Goal: Information Seeking & Learning: Learn about a topic

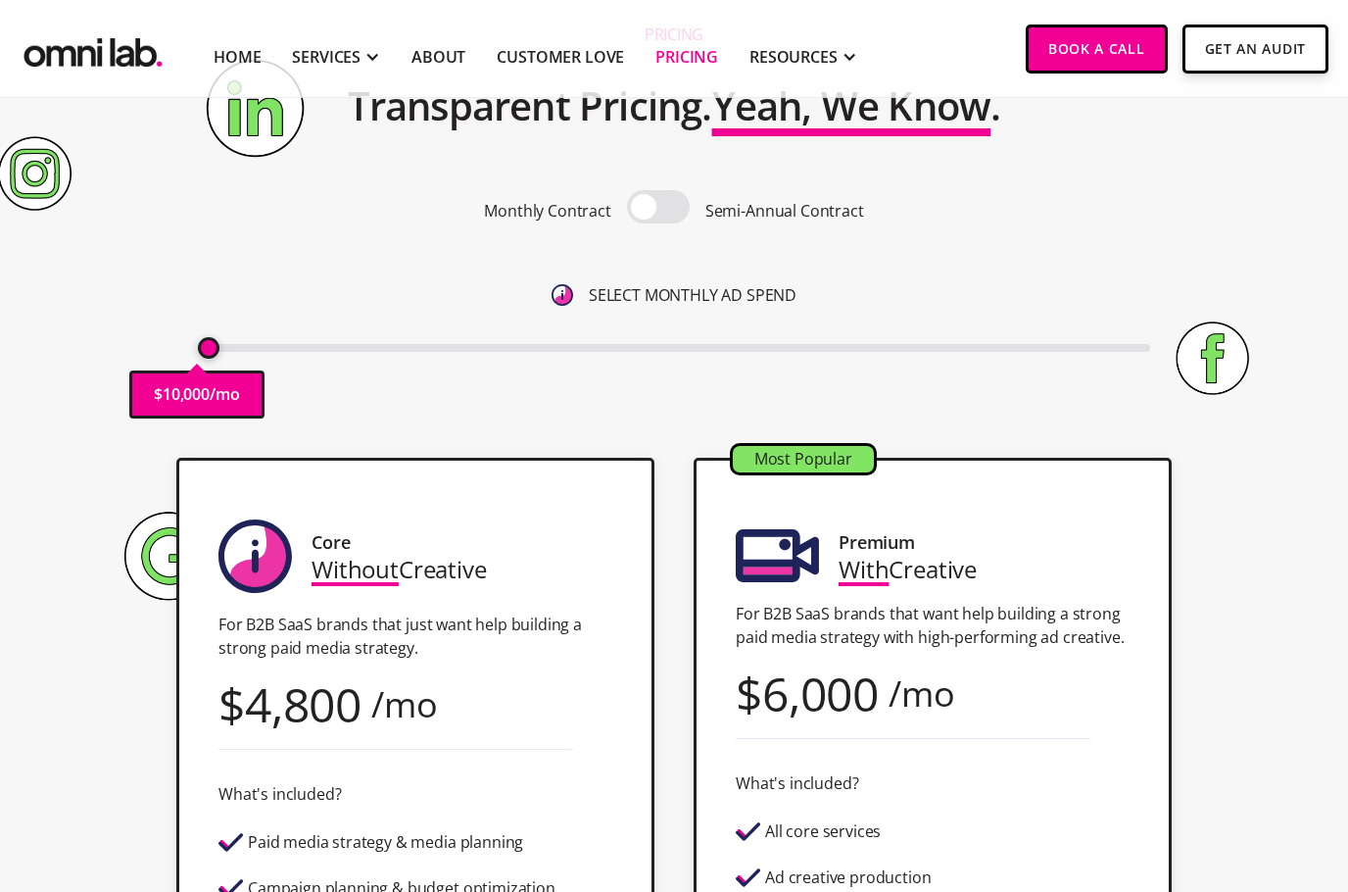
scroll to position [186, 0]
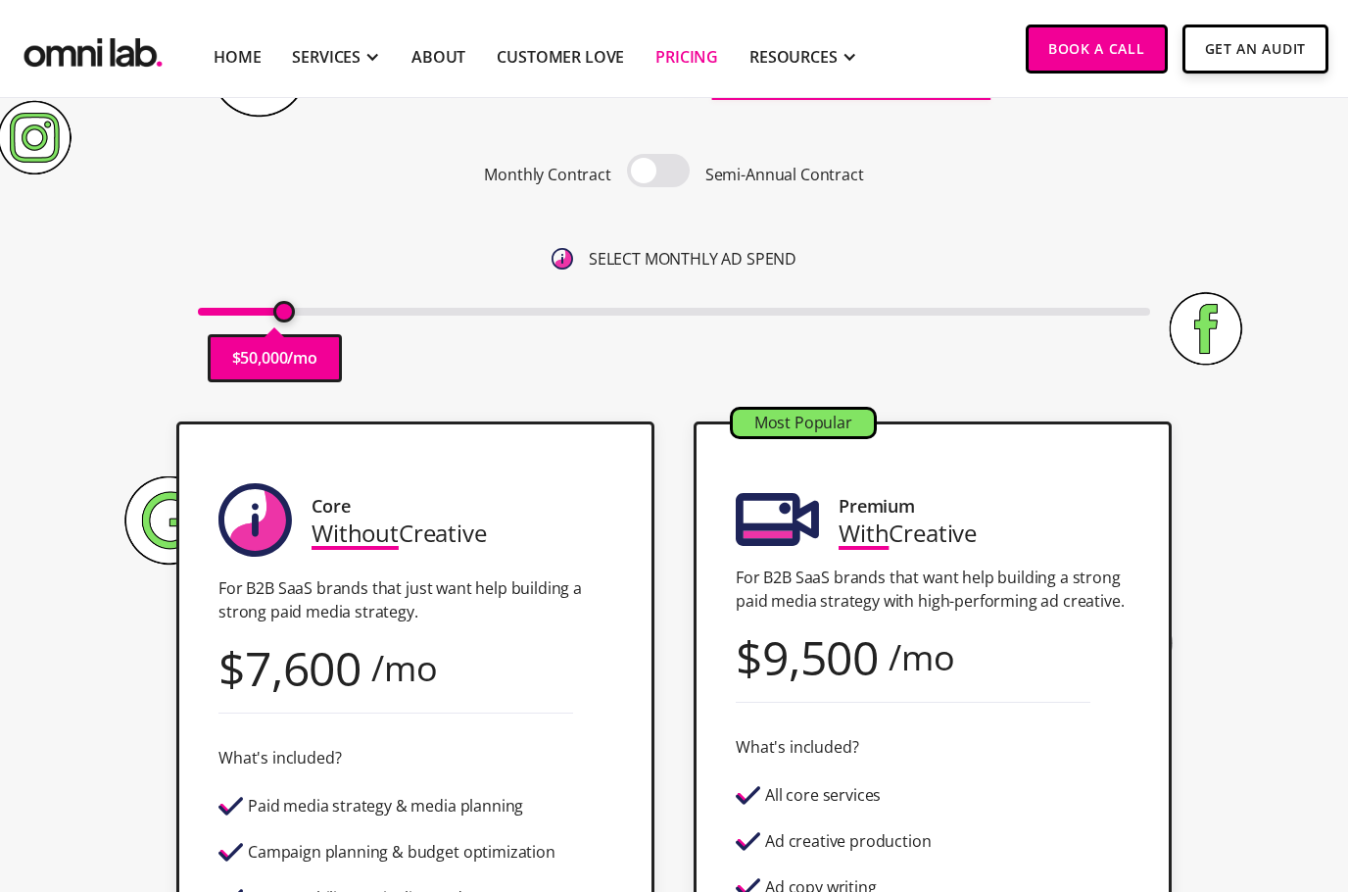
drag, startPoint x: 209, startPoint y: 308, endPoint x: 288, endPoint y: 312, distance: 79.5
click at [288, 312] on input "range" at bounding box center [675, 312] width 954 height 8
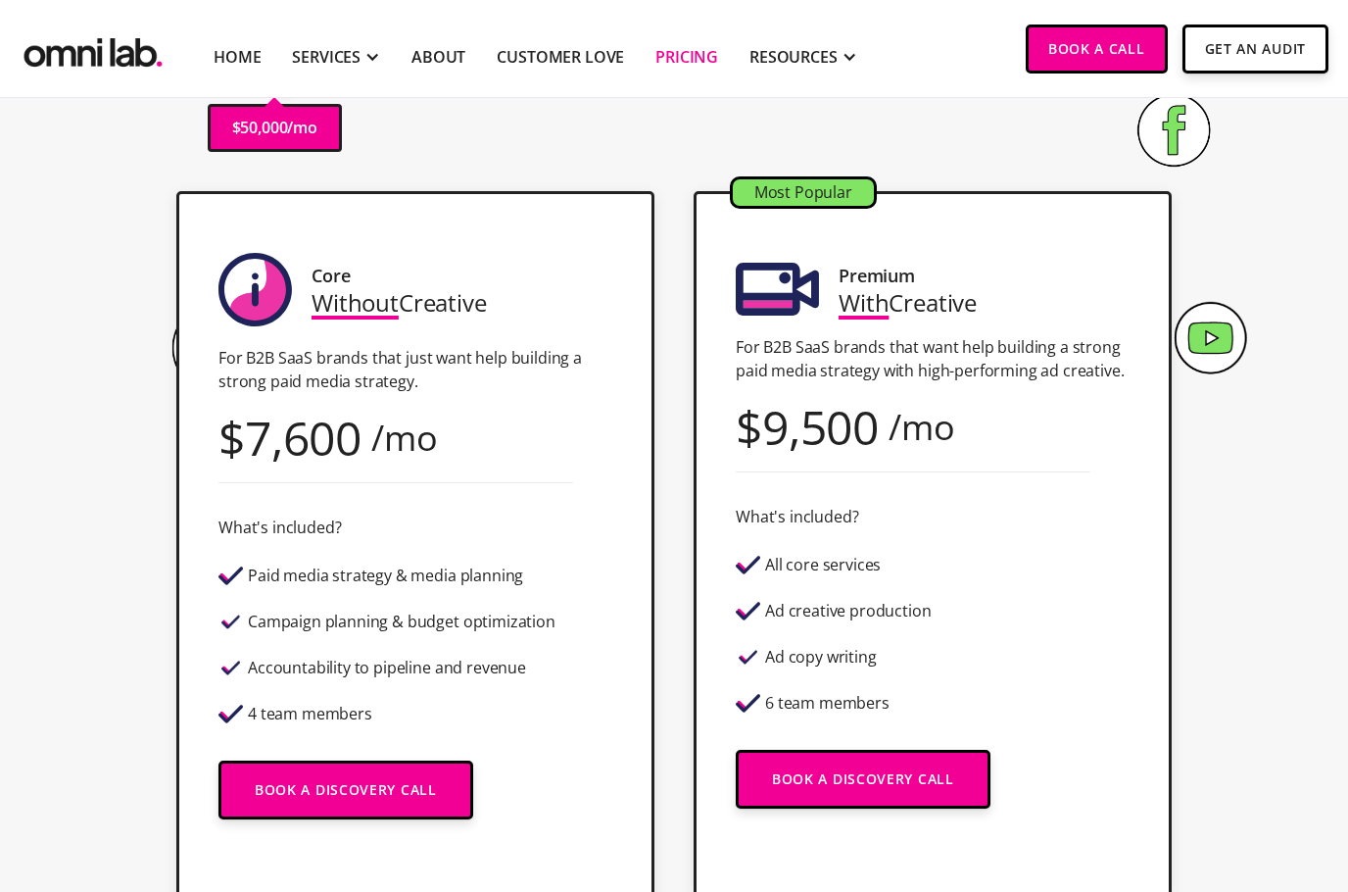
scroll to position [418, 0]
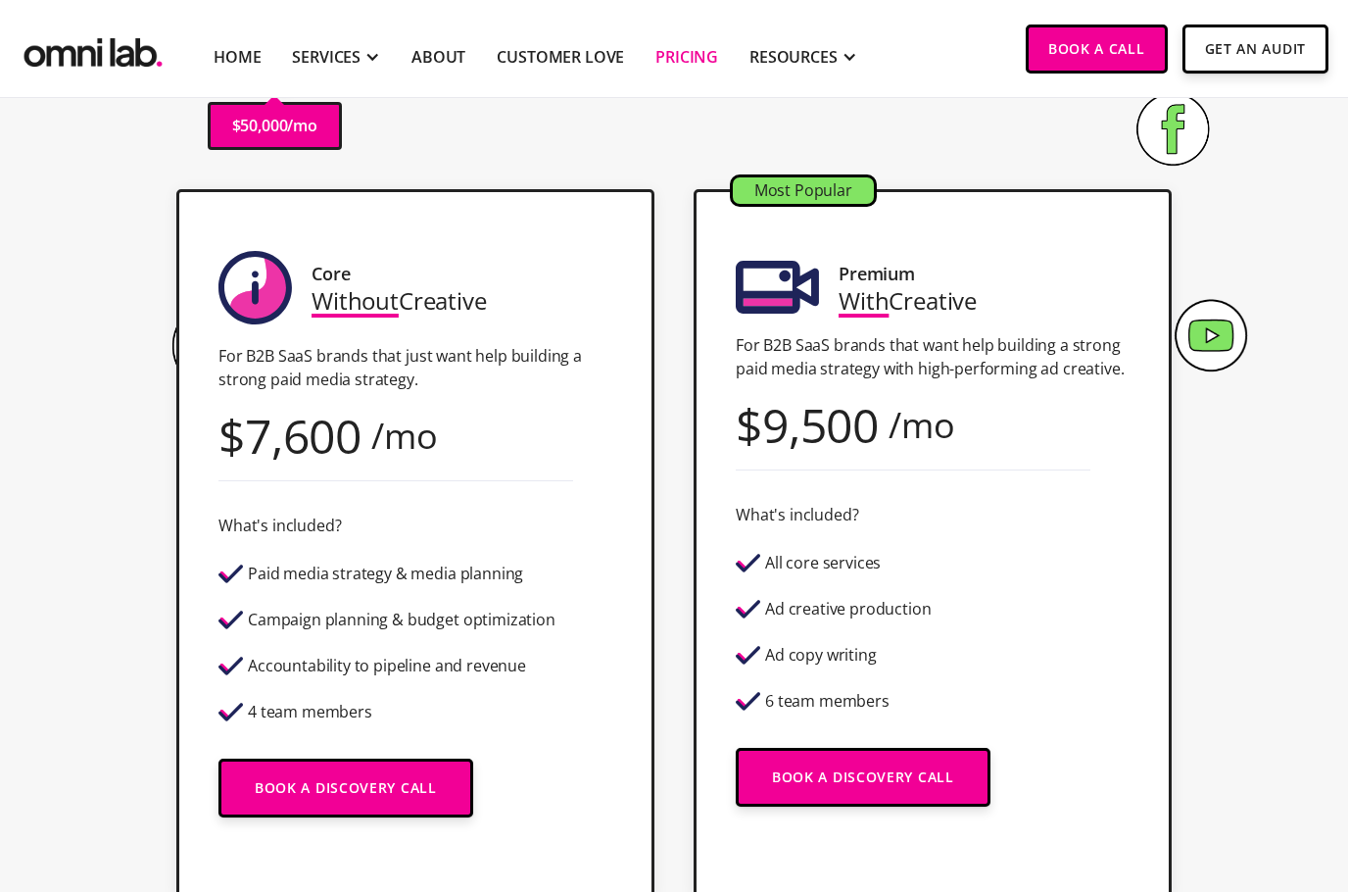
drag, startPoint x: 221, startPoint y: 422, endPoint x: 503, endPoint y: 427, distance: 281.3
click at [504, 427] on div "Core Without Creative For B2B SaaS brands that just want help building a strong…" at bounding box center [415, 543] width 478 height 709
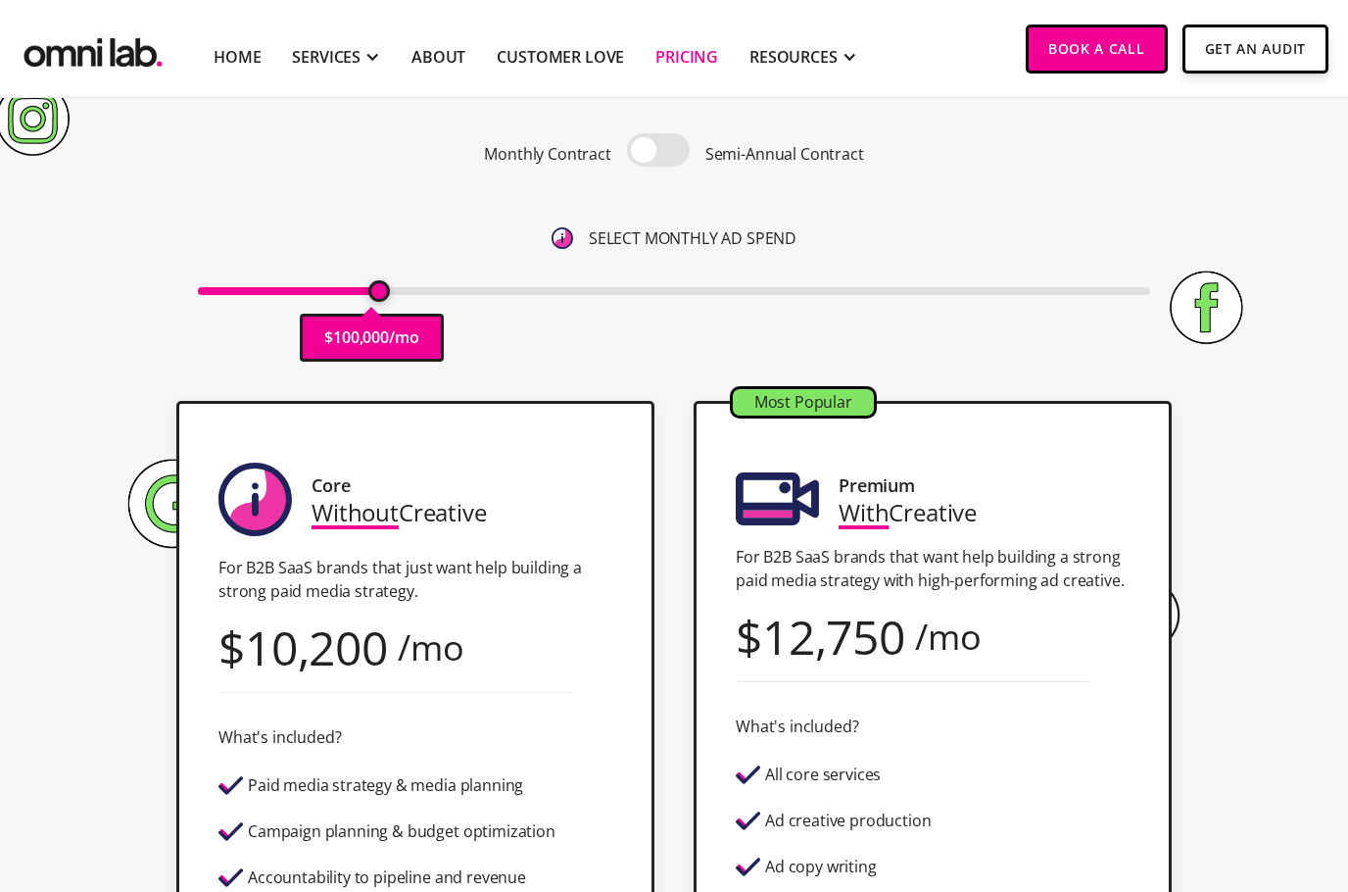
drag, startPoint x: 294, startPoint y: 292, endPoint x: 380, endPoint y: 280, distance: 87.0
click at [380, 287] on input "range" at bounding box center [675, 291] width 954 height 8
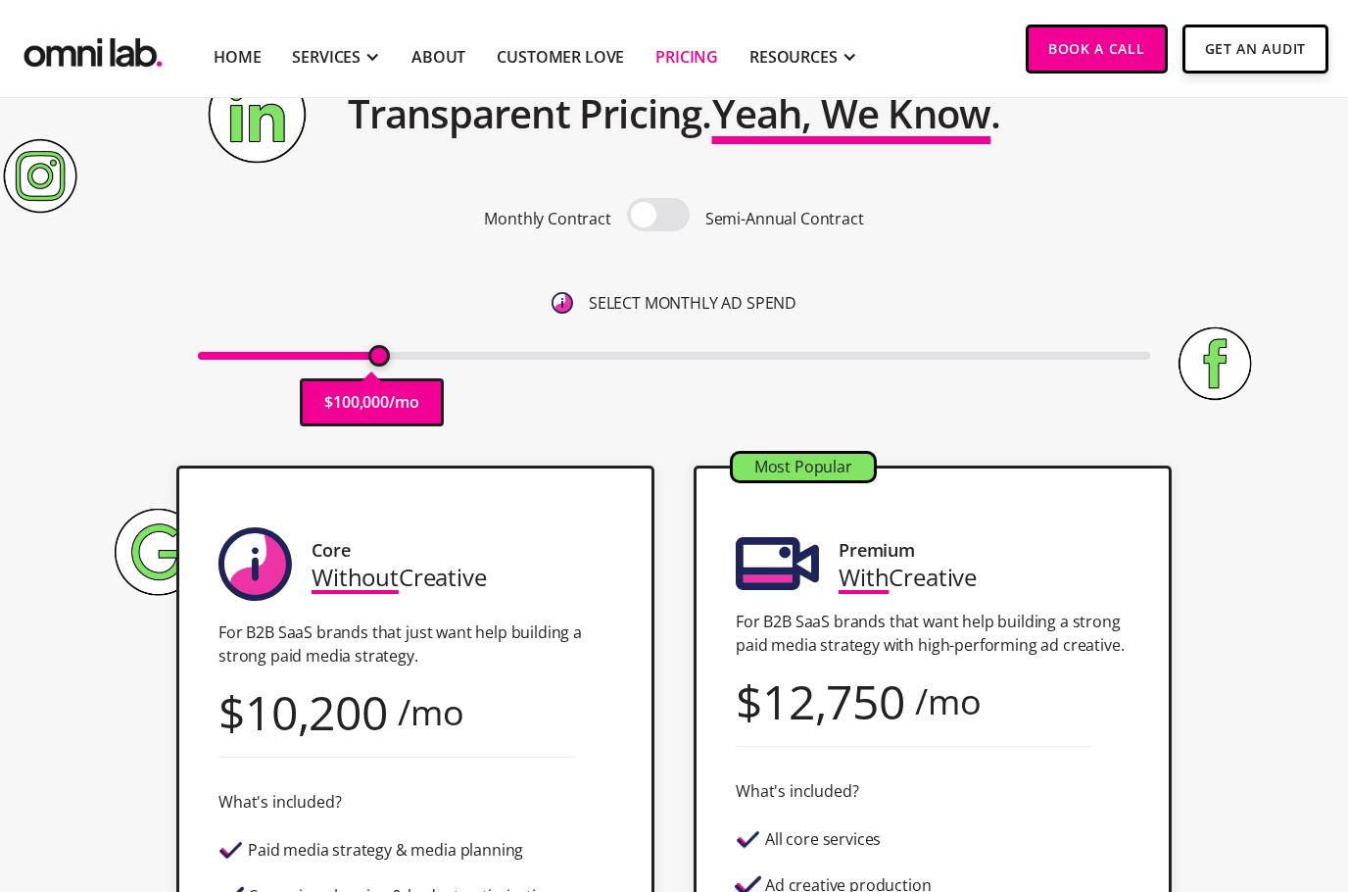
scroll to position [138, 0]
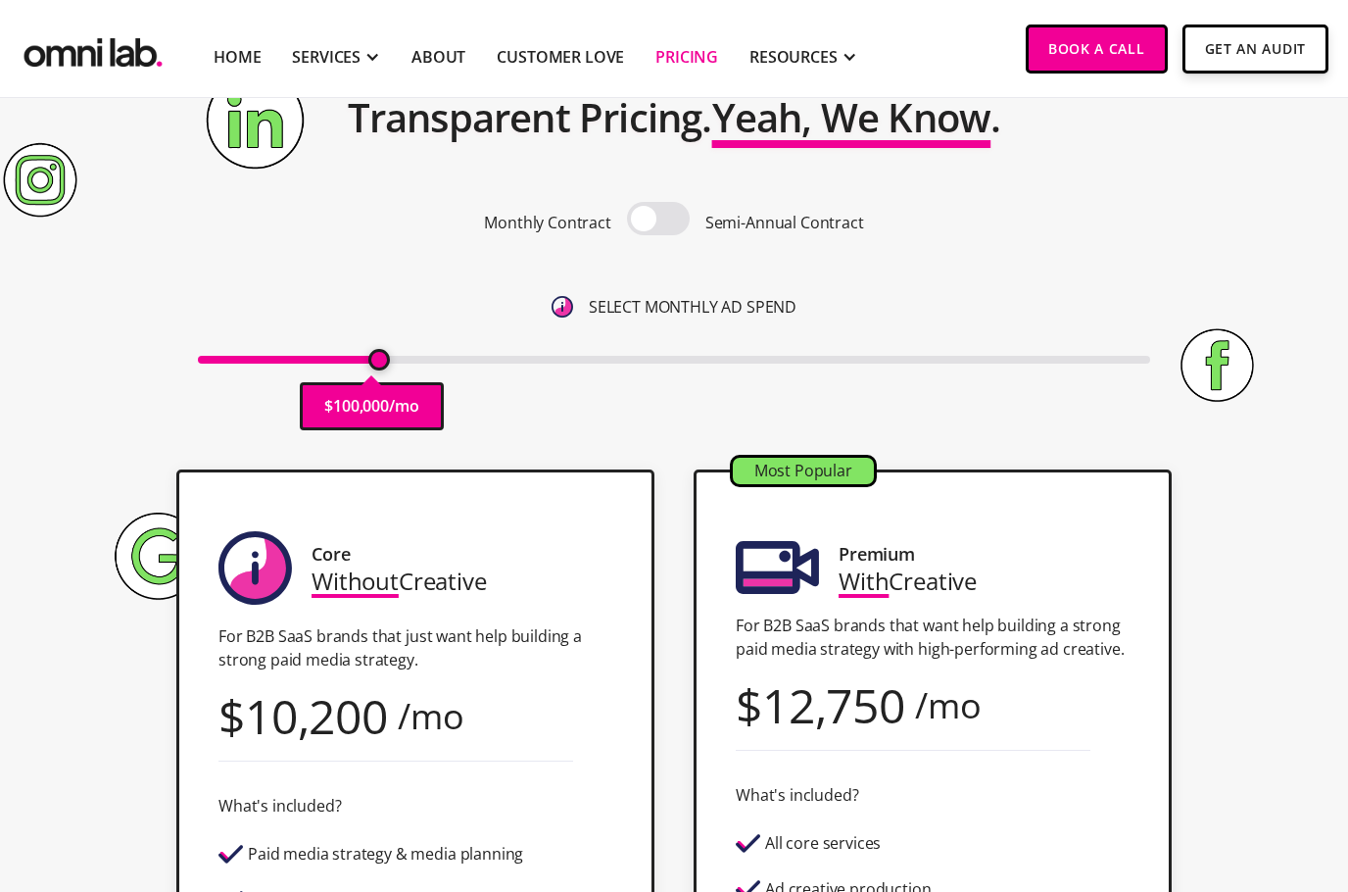
click at [668, 220] on span at bounding box center [658, 218] width 63 height 33
click at [659, 220] on input "checkbox" at bounding box center [659, 220] width 0 height 0
click at [668, 220] on span at bounding box center [658, 218] width 63 height 33
click at [659, 220] on input "checkbox" at bounding box center [659, 220] width 0 height 0
click at [668, 220] on span at bounding box center [658, 218] width 63 height 33
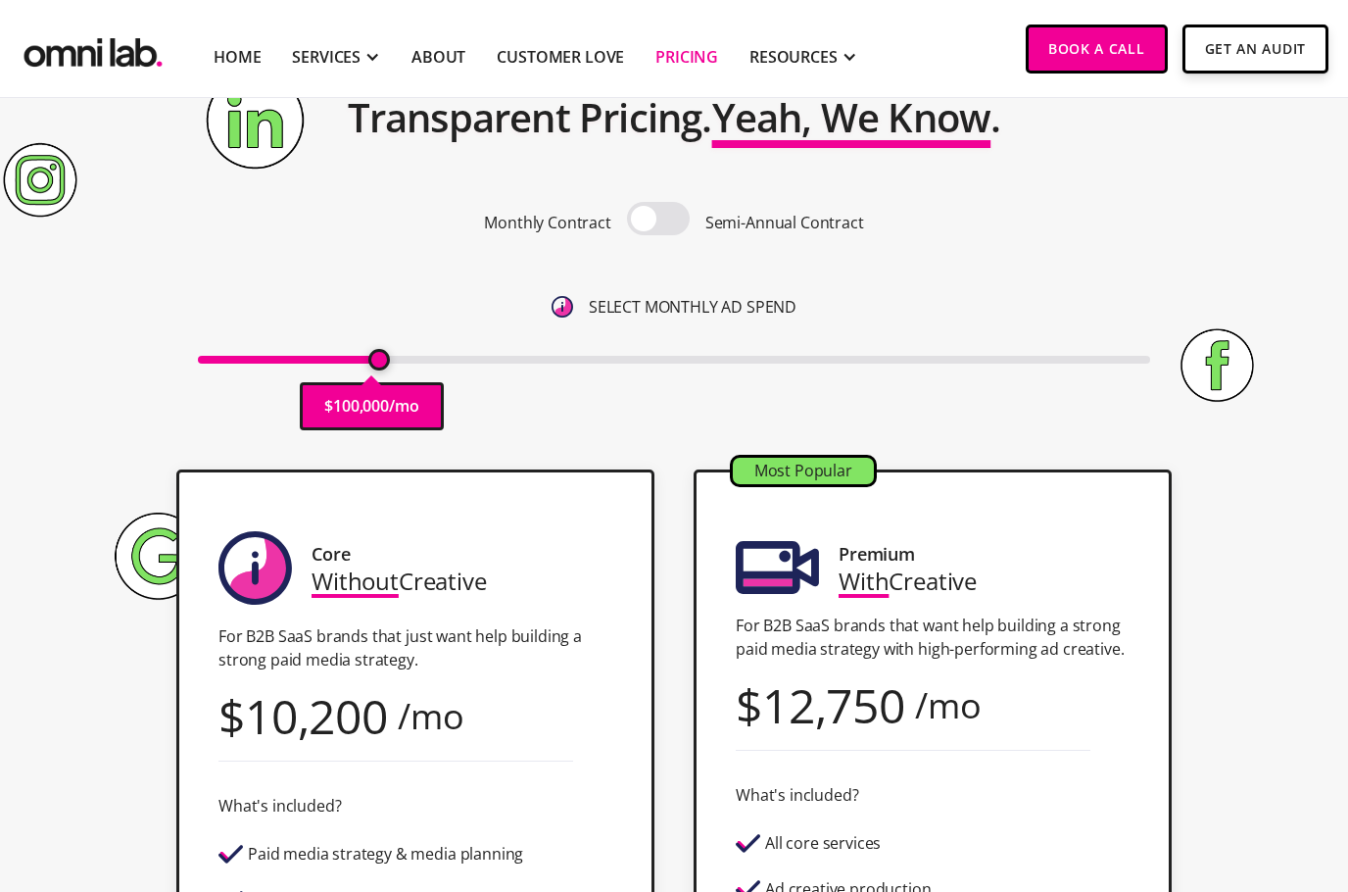
click at [659, 220] on input "checkbox" at bounding box center [659, 220] width 0 height 0
click at [668, 220] on span at bounding box center [658, 218] width 63 height 33
click at [659, 220] on input "checkbox" at bounding box center [659, 220] width 0 height 0
drag, startPoint x: 380, startPoint y: 368, endPoint x: 292, endPoint y: 370, distance: 88.2
click at [293, 370] on div "Monthly Contract Semi-Annual Contract SELECT MONTHLY AD SPEND $ 100,000 /mo" at bounding box center [675, 277] width 954 height 248
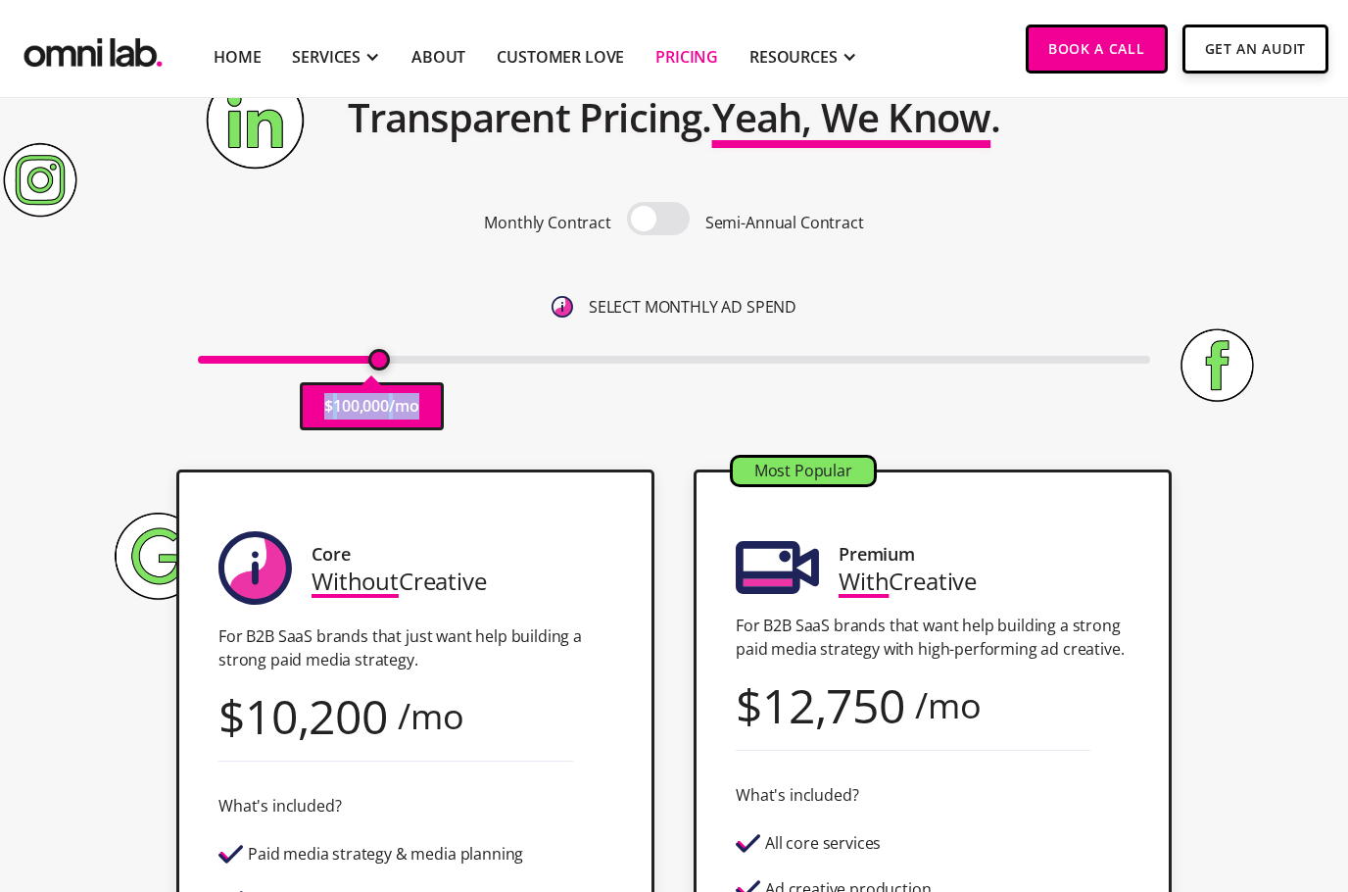
drag, startPoint x: 378, startPoint y: 365, endPoint x: 290, endPoint y: 357, distance: 88.5
click at [257, 358] on div "$ 100,000 /mo" at bounding box center [675, 358] width 954 height 26
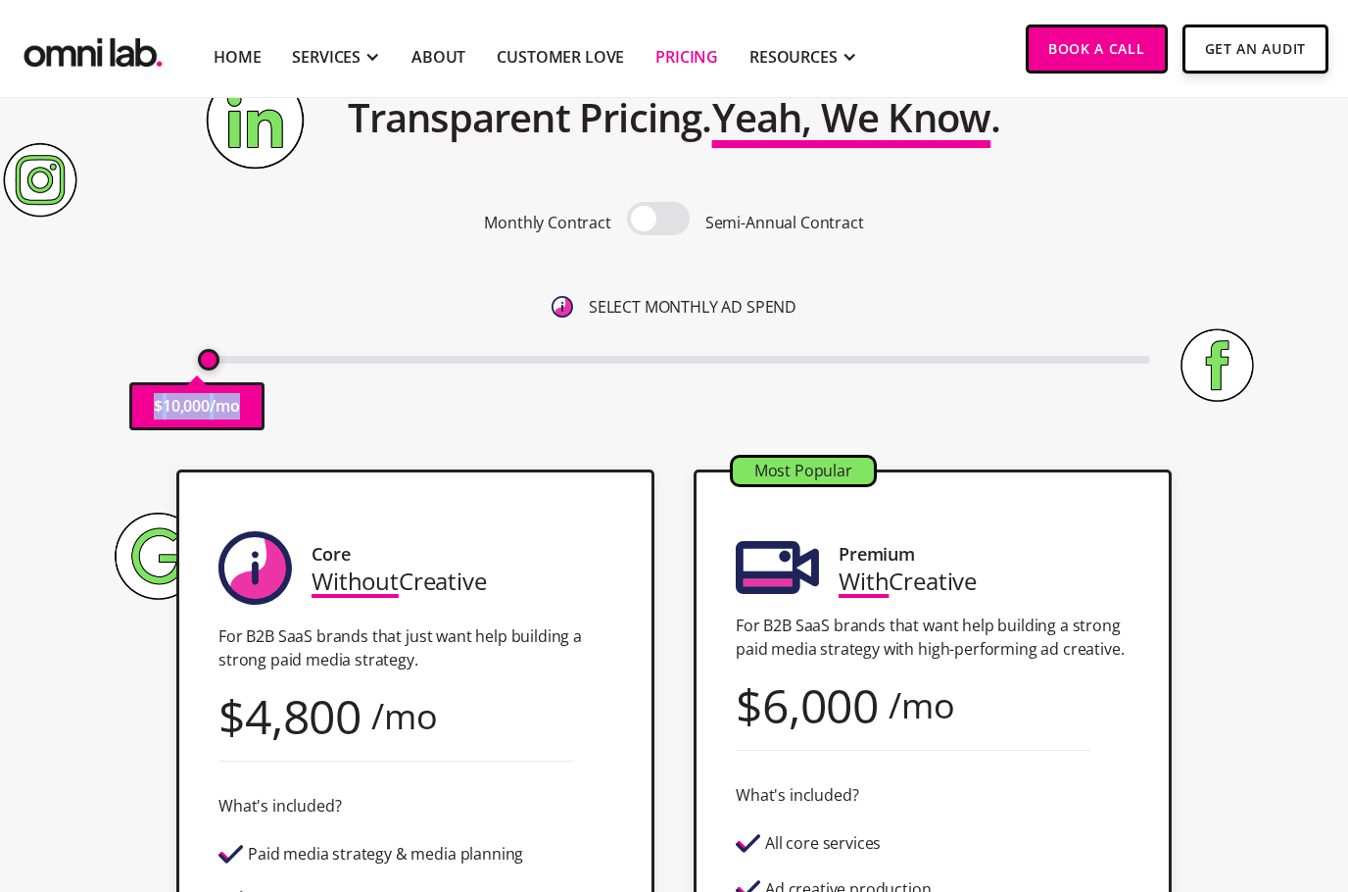
drag, startPoint x: 382, startPoint y: 356, endPoint x: 63, endPoint y: 353, distance: 319.5
type input "10000"
click at [198, 356] on input "range" at bounding box center [675, 360] width 954 height 8
click at [671, 223] on span at bounding box center [658, 218] width 63 height 33
click at [659, 220] on input "checkbox" at bounding box center [659, 220] width 0 height 0
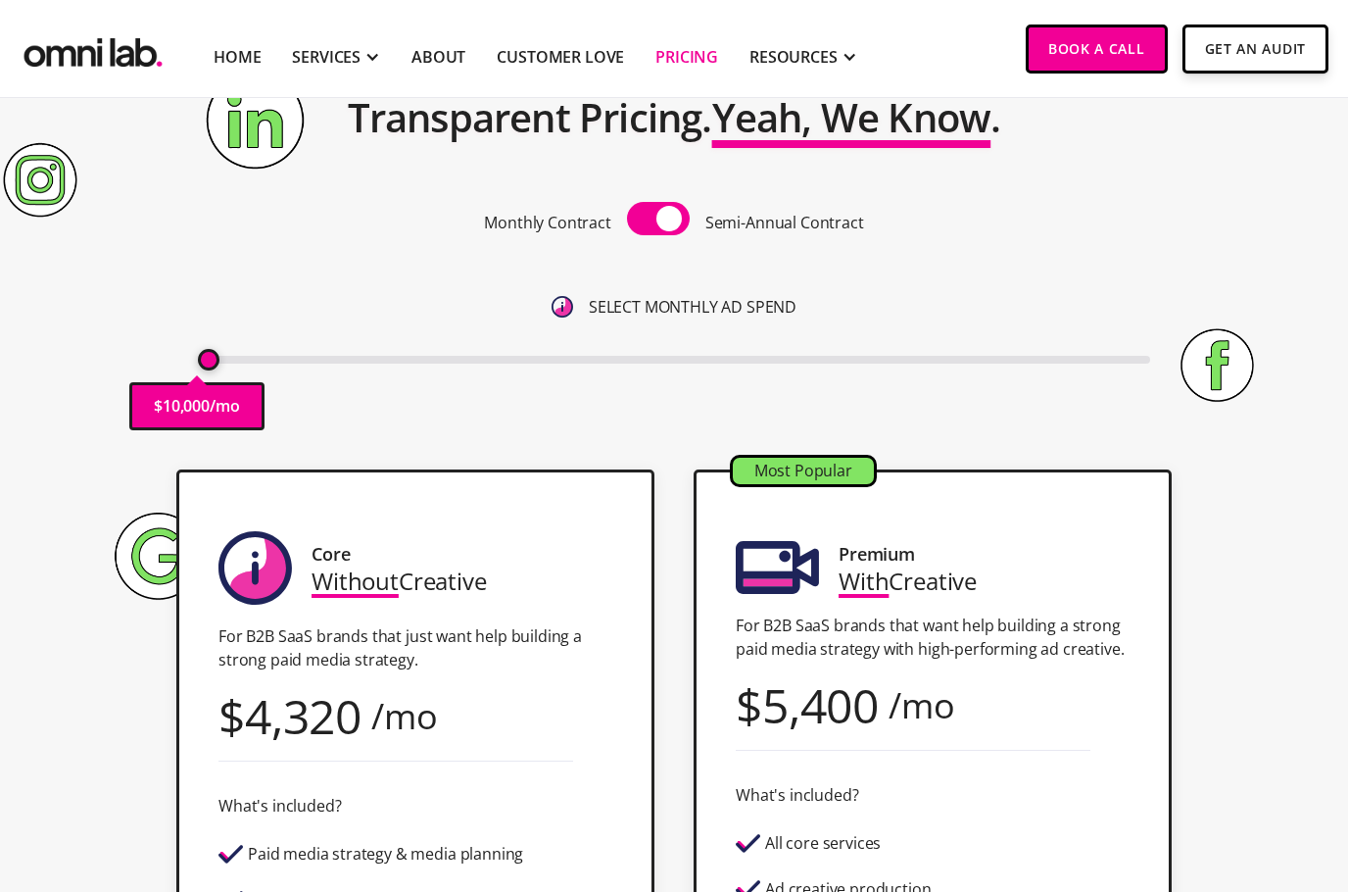
click at [671, 223] on span at bounding box center [658, 218] width 63 height 33
click at [659, 220] on input "checkbox" at bounding box center [659, 220] width 0 height 0
click at [671, 223] on span at bounding box center [658, 218] width 63 height 33
click at [659, 220] on input "checkbox" at bounding box center [659, 220] width 0 height 0
click at [671, 223] on span at bounding box center [658, 218] width 63 height 33
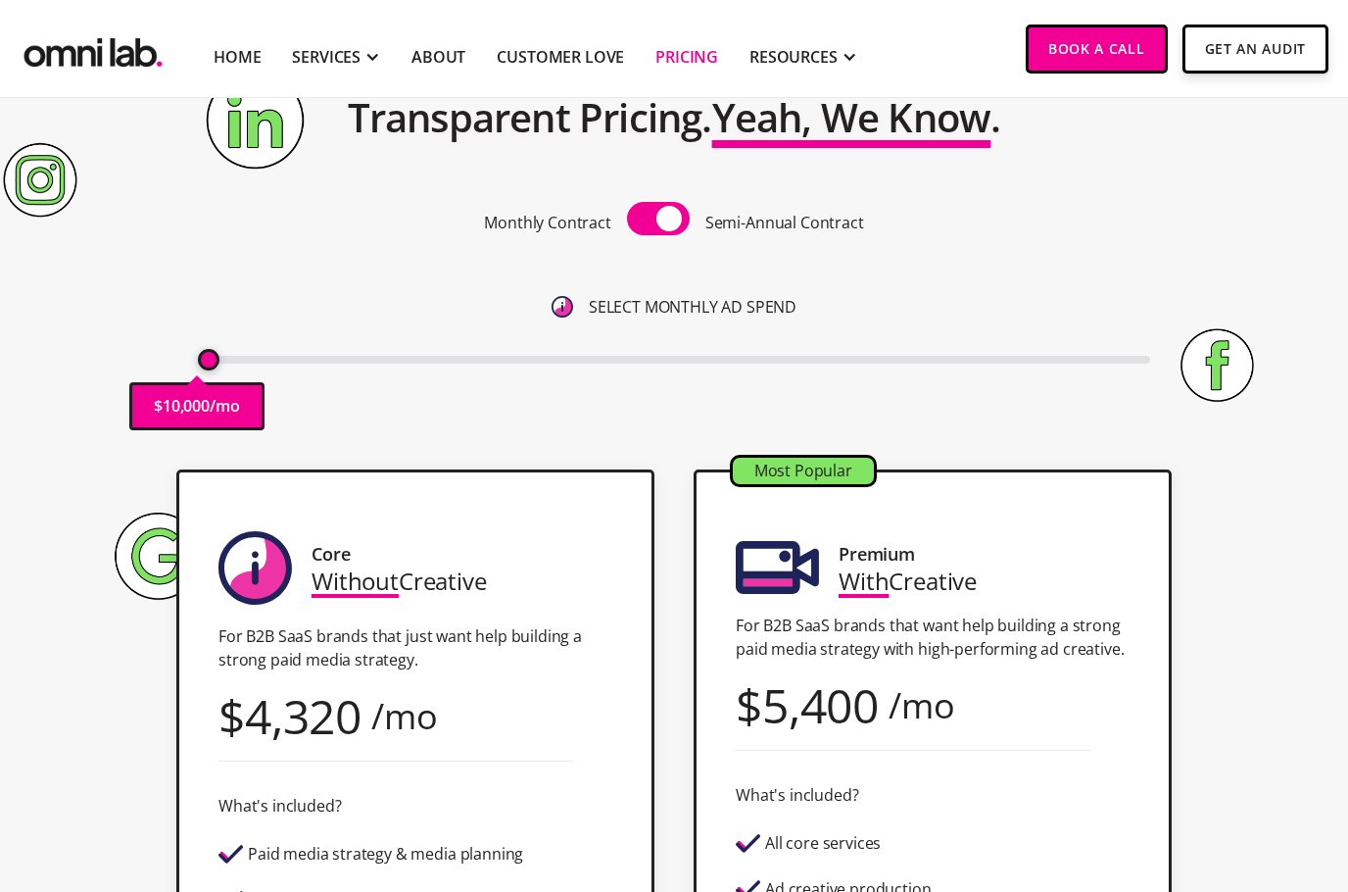
click at [659, 220] on input "checkbox" at bounding box center [659, 220] width 0 height 0
click at [671, 223] on span at bounding box center [658, 218] width 63 height 33
click at [659, 220] on input "checkbox" at bounding box center [659, 220] width 0 height 0
click at [671, 223] on span at bounding box center [658, 218] width 63 height 33
click at [659, 220] on input "checkbox" at bounding box center [659, 220] width 0 height 0
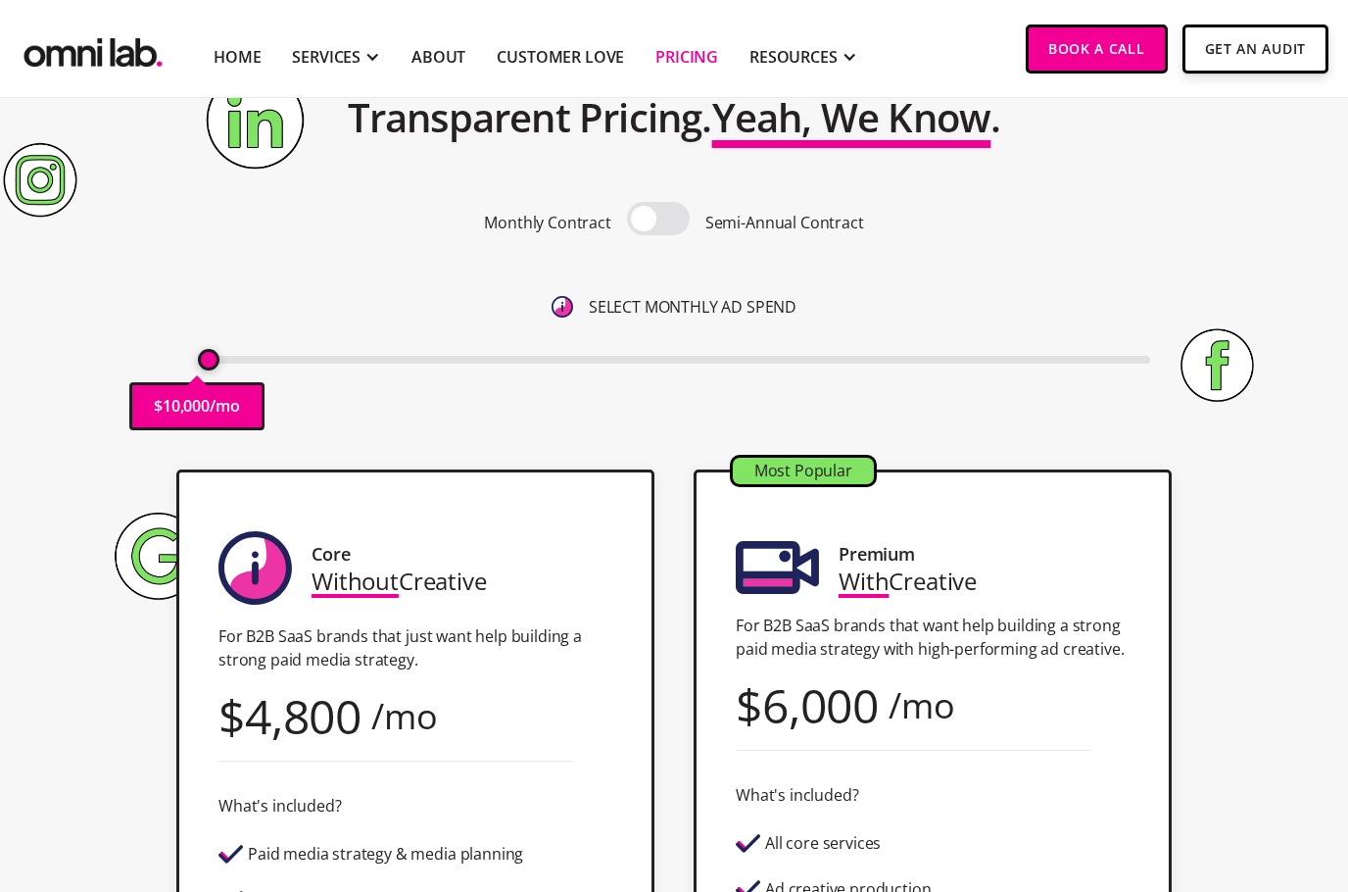
click at [671, 223] on span at bounding box center [658, 218] width 63 height 33
click at [659, 220] on input "checkbox" at bounding box center [659, 220] width 0 height 0
click at [671, 223] on span at bounding box center [658, 218] width 63 height 33
click at [659, 220] on input "checkbox" at bounding box center [659, 220] width 0 height 0
click at [671, 223] on span at bounding box center [658, 218] width 63 height 33
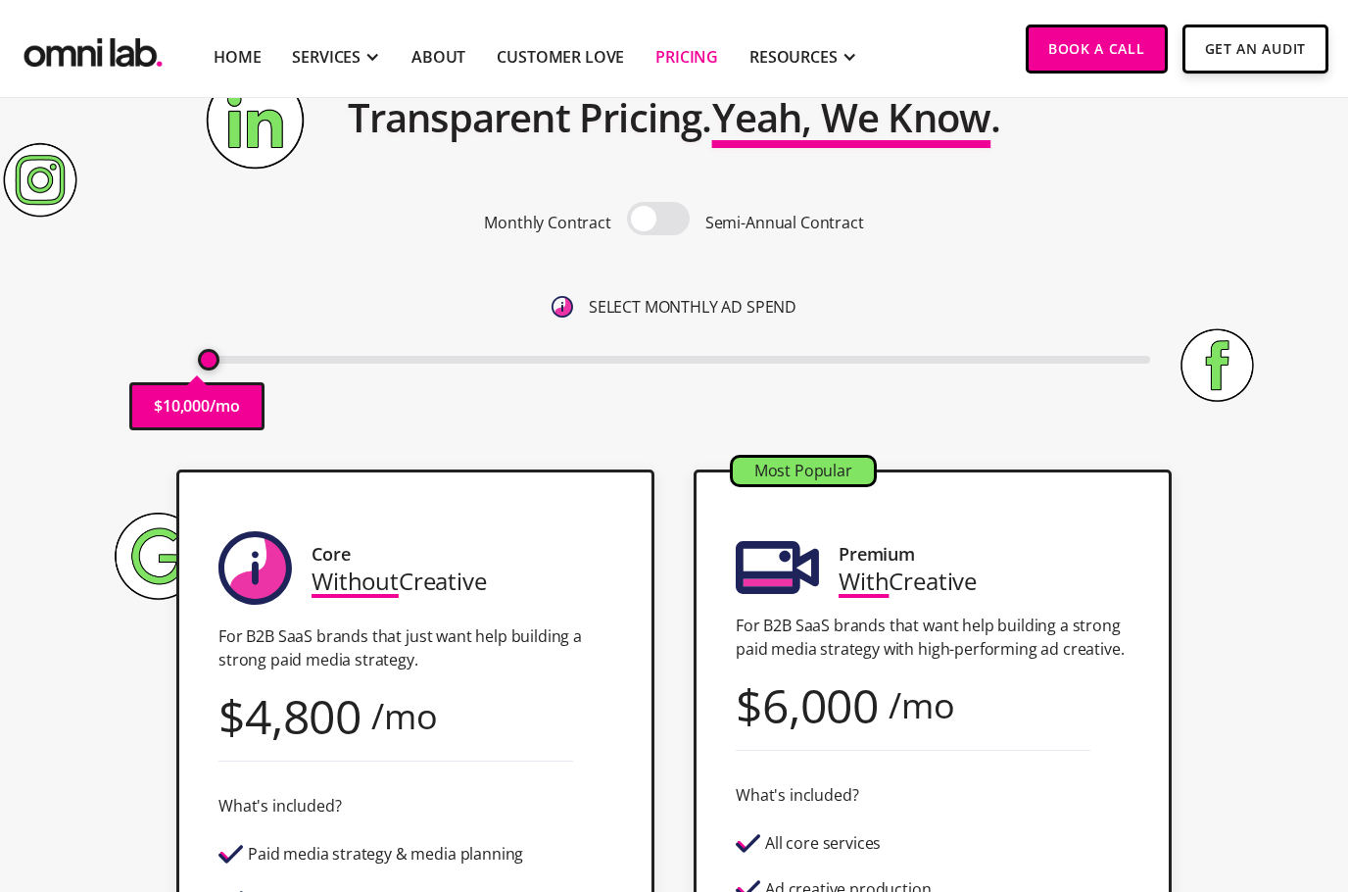
click at [659, 220] on input "checkbox" at bounding box center [659, 220] width 0 height 0
click at [671, 223] on span at bounding box center [658, 218] width 63 height 33
click at [659, 220] on input "checkbox" at bounding box center [659, 220] width 0 height 0
click at [671, 223] on span at bounding box center [658, 218] width 63 height 33
click at [659, 220] on input "checkbox" at bounding box center [659, 220] width 0 height 0
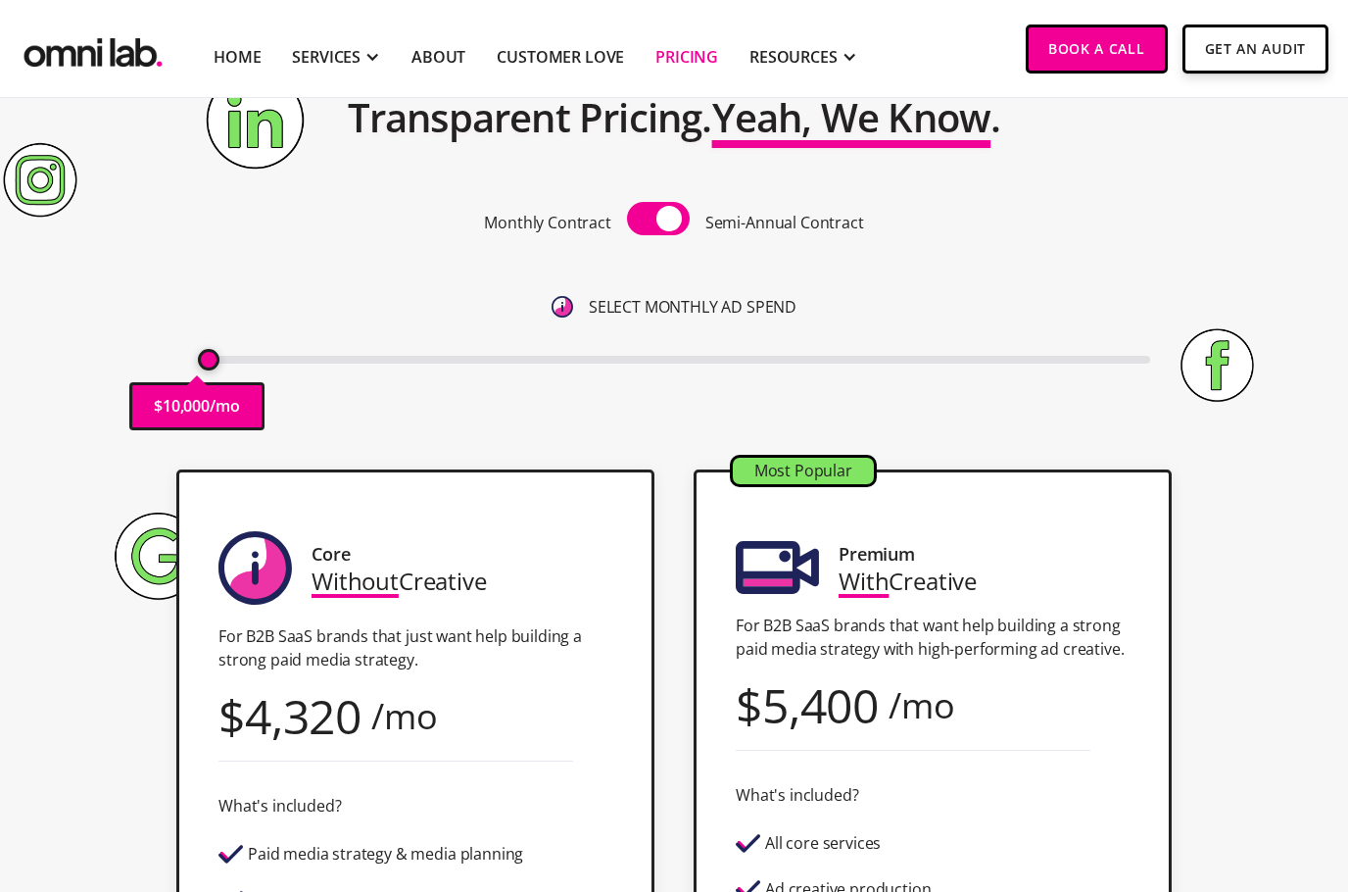
click at [671, 223] on span at bounding box center [658, 218] width 63 height 33
click at [659, 220] on input "checkbox" at bounding box center [659, 220] width 0 height 0
click at [671, 223] on span at bounding box center [658, 218] width 63 height 33
click at [659, 220] on input "checkbox" at bounding box center [659, 220] width 0 height 0
click at [671, 223] on span at bounding box center [658, 218] width 63 height 33
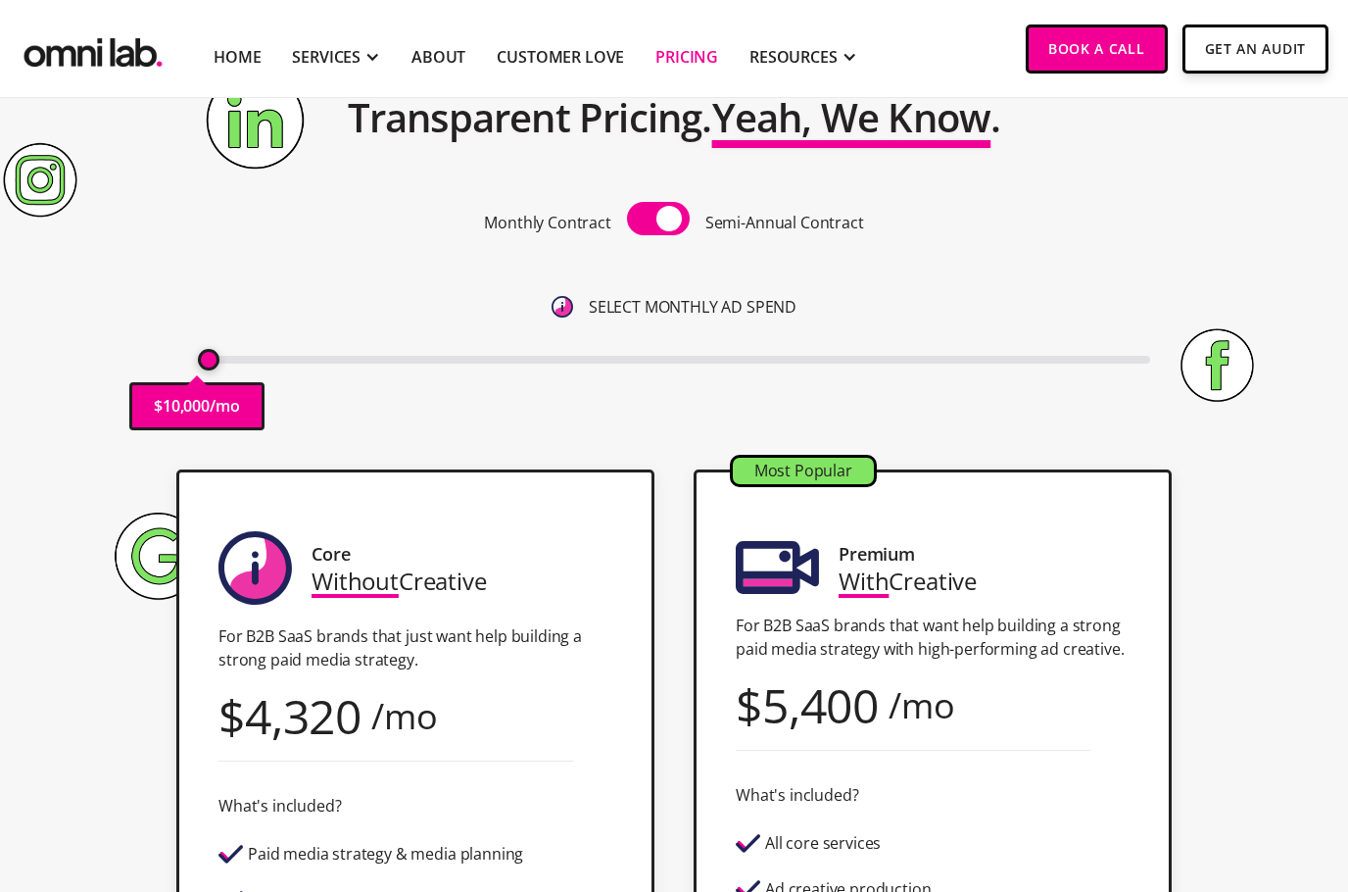
click at [659, 220] on input "checkbox" at bounding box center [659, 220] width 0 height 0
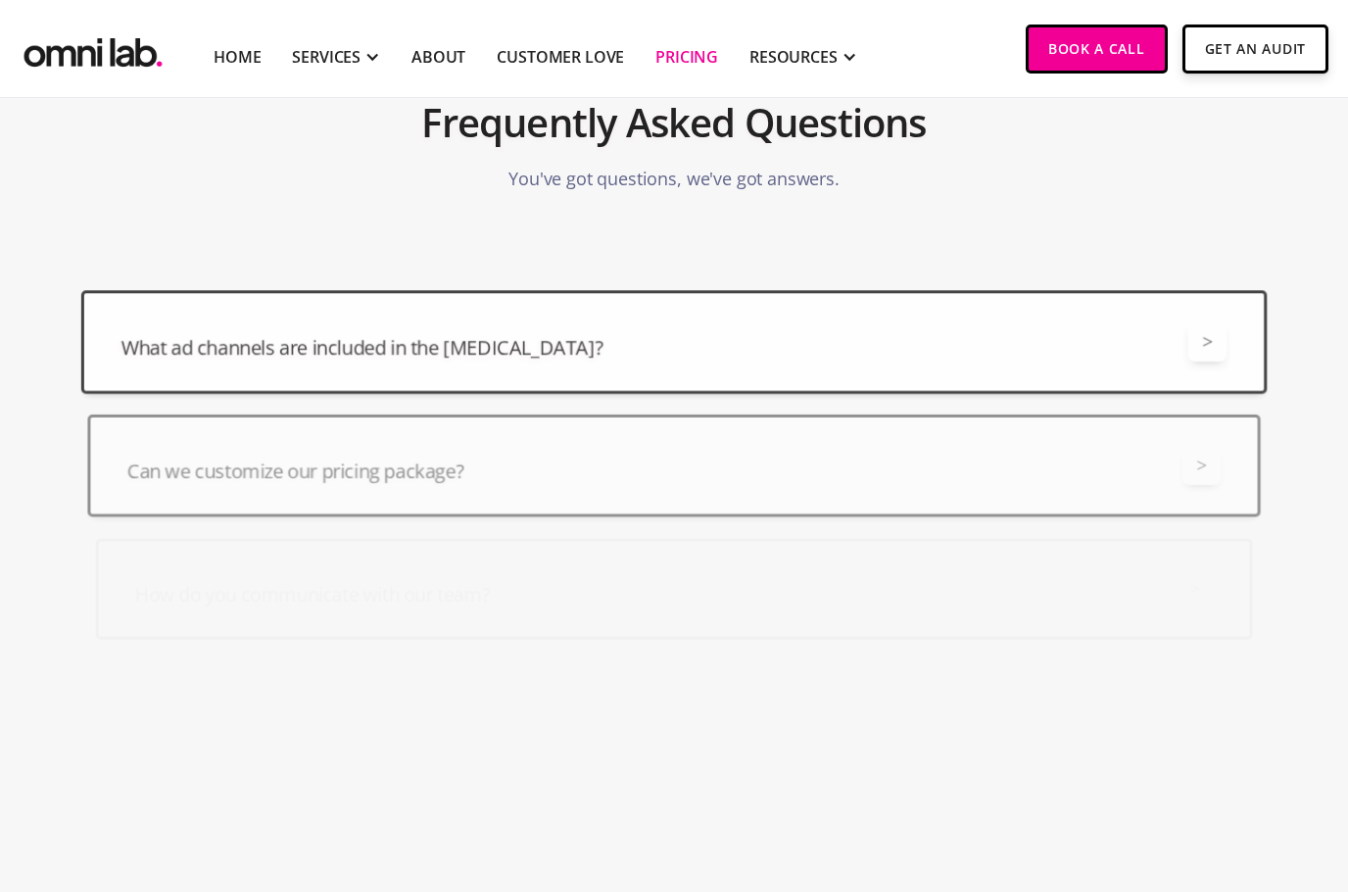
scroll to position [5079, 0]
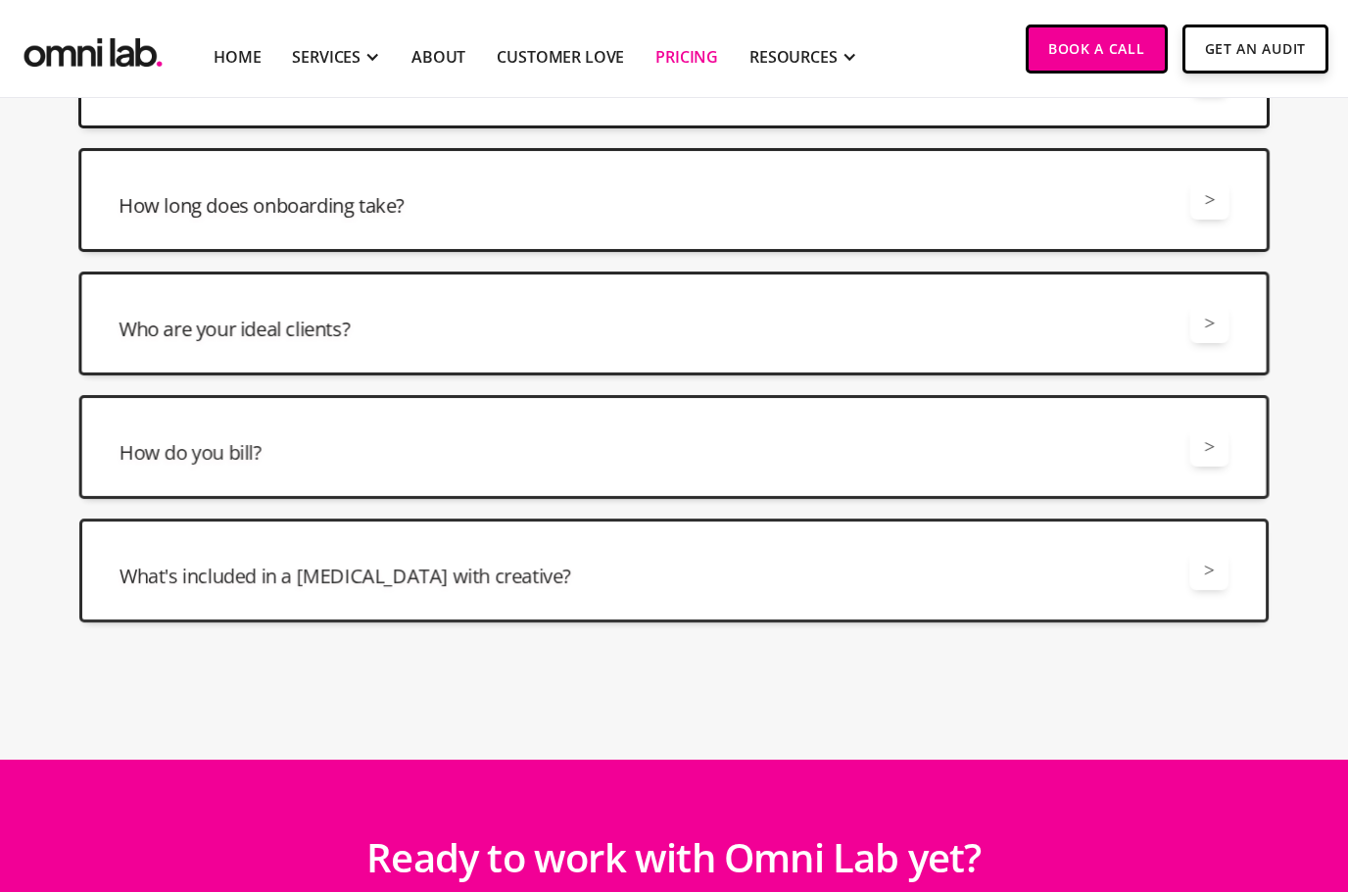
click at [71, 37] on img "home" at bounding box center [93, 48] width 147 height 48
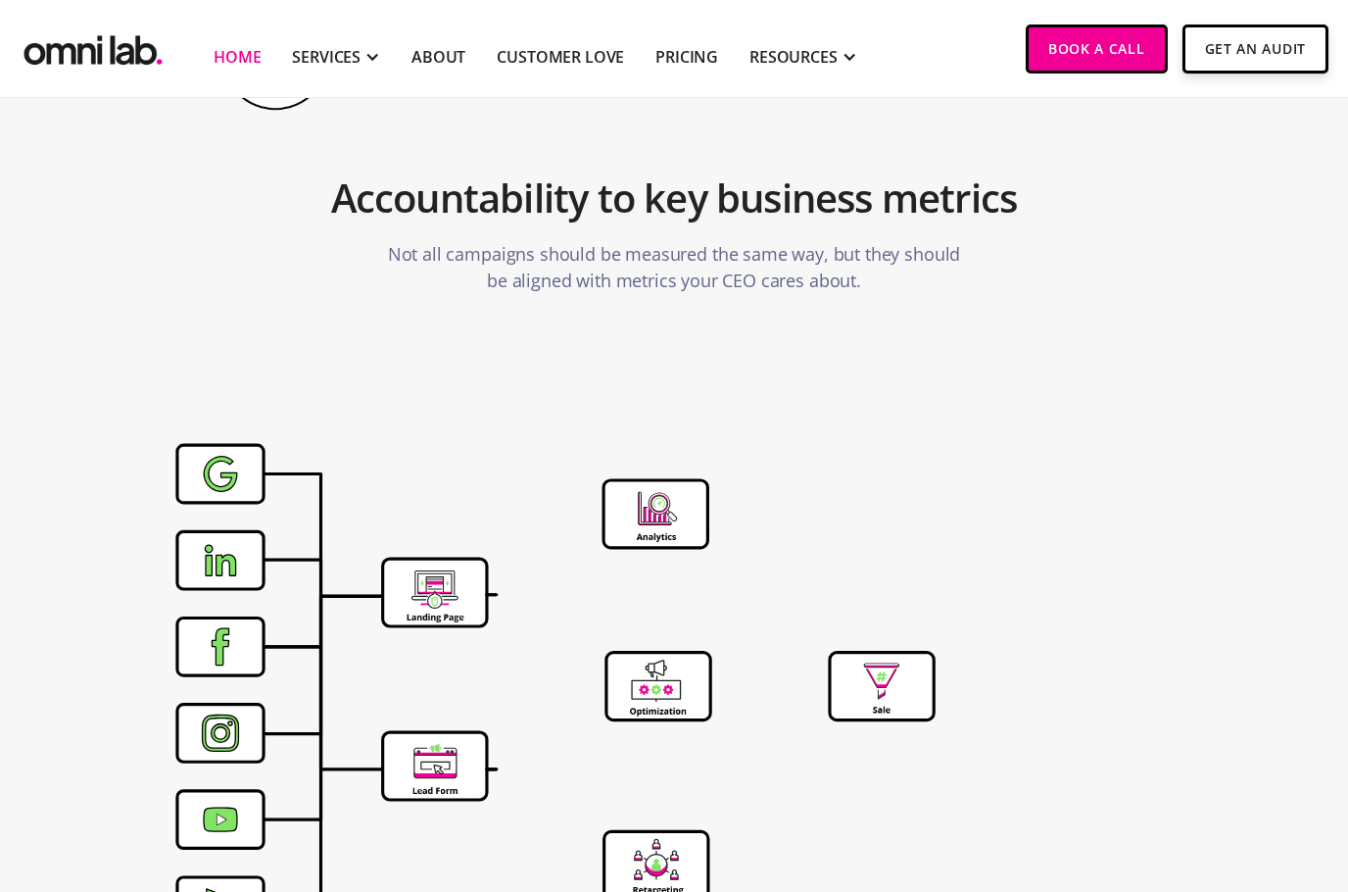
scroll to position [6231, 0]
